Goal: Check status: Check status

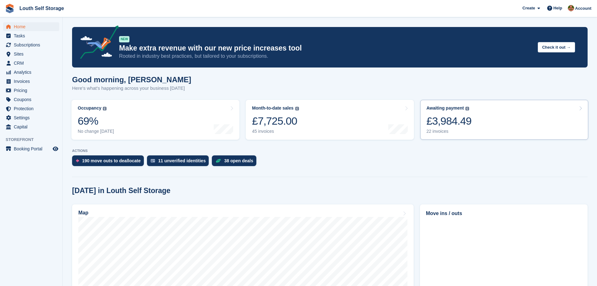
click at [437, 131] on div "22 invoices" at bounding box center [449, 131] width 45 height 5
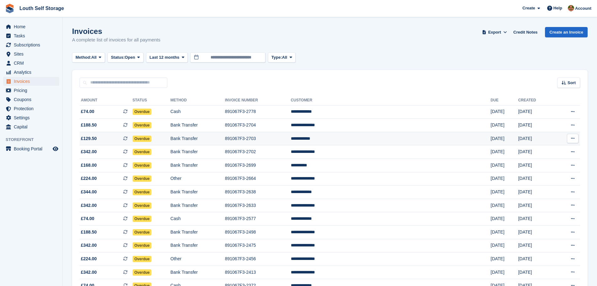
click at [352, 138] on td "**********" at bounding box center [391, 138] width 200 height 13
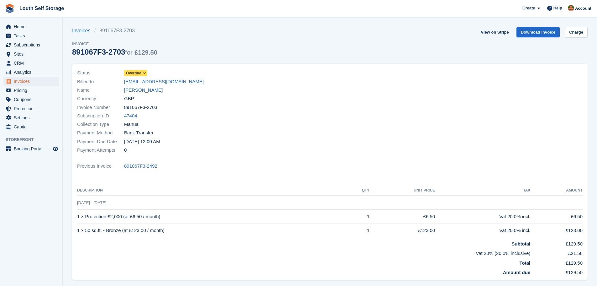
click at [145, 73] on icon at bounding box center [144, 73] width 3 height 4
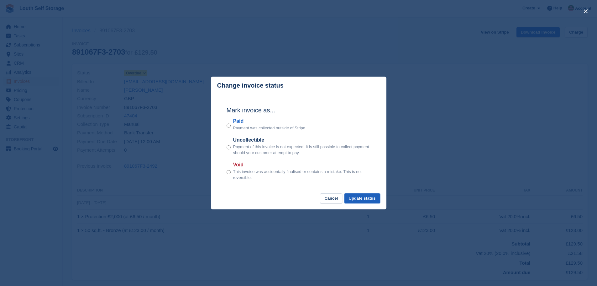
click at [359, 199] on button "Update status" at bounding box center [363, 198] width 36 height 10
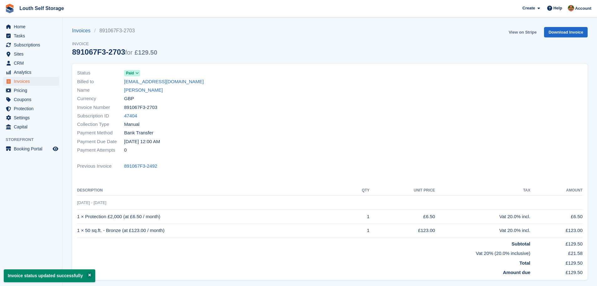
click at [522, 32] on link "View on Stripe" at bounding box center [522, 32] width 33 height 10
click at [28, 28] on span "Home" at bounding box center [33, 26] width 38 height 9
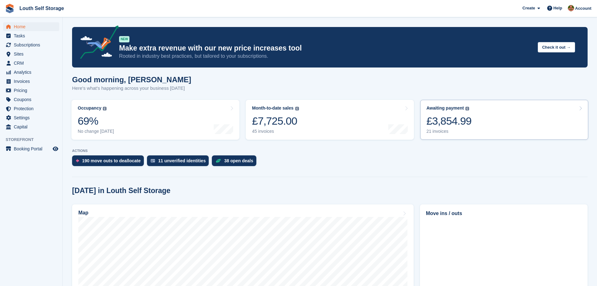
click at [439, 132] on div "21 invoices" at bounding box center [449, 131] width 45 height 5
